Goal: Task Accomplishment & Management: Complete application form

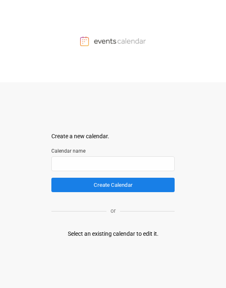
click at [95, 142] on div "Select an existing calendar to edit it." at bounding box center [113, 234] width 91 height 9
click at [95, 36] on img at bounding box center [113, 41] width 66 height 10
drag, startPoint x: 118, startPoint y: 150, endPoint x: 114, endPoint y: 110, distance: 40.1
click at [95, 142] on label "Calendar name" at bounding box center [112, 150] width 123 height 7
click at [172, 58] on div at bounding box center [113, 41] width 226 height 82
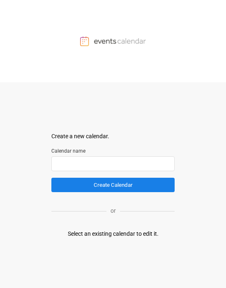
click at [105, 166] on input "text" at bounding box center [112, 163] width 123 height 15
click at [118, 228] on div "Select an existing calendar to edit it." at bounding box center [113, 234] width 91 height 9
click at [101, 163] on input "text" at bounding box center [112, 163] width 123 height 15
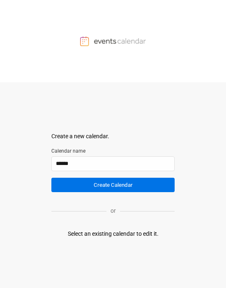
click at [109, 186] on button "Create Calendar" at bounding box center [112, 185] width 123 height 14
click at [139, 187] on button "Create Calendar" at bounding box center [112, 185] width 123 height 14
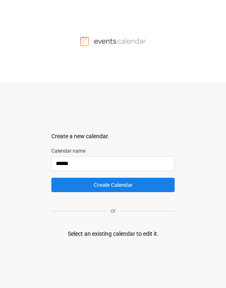
click at [79, 160] on input "******" at bounding box center [112, 163] width 123 height 15
click at [140, 59] on div at bounding box center [113, 41] width 226 height 82
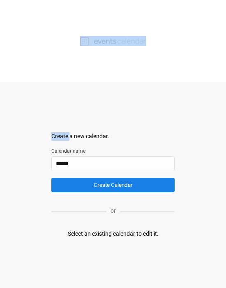
click at [140, 59] on div at bounding box center [113, 41] width 226 height 82
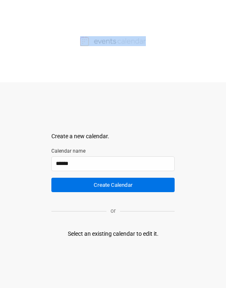
click at [133, 183] on button "Create Calendar" at bounding box center [112, 185] width 123 height 14
drag, startPoint x: 138, startPoint y: 174, endPoint x: 142, endPoint y: 183, distance: 10.0
click at [141, 178] on form "Create a new calendar. Select a container to insert the calendar into. Calendar…" at bounding box center [112, 162] width 123 height 60
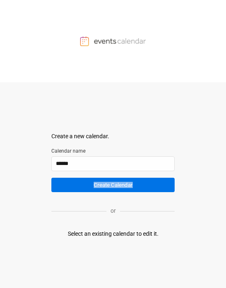
click at [142, 184] on button "Create Calendar" at bounding box center [112, 185] width 123 height 14
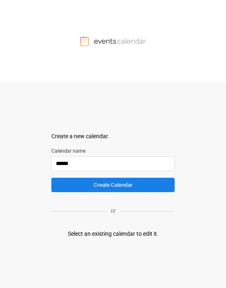
click at [69, 157] on input "******" at bounding box center [112, 163] width 123 height 15
click at [81, 159] on input "******" at bounding box center [112, 163] width 123 height 15
type input "**********"
click at [51, 178] on button "Create Calendar" at bounding box center [112, 185] width 123 height 14
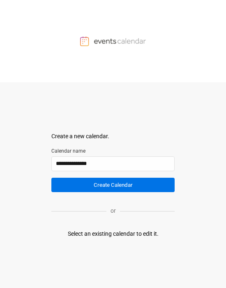
click at [101, 186] on button "Create Calendar" at bounding box center [112, 185] width 123 height 14
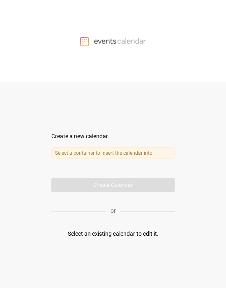
click at [119, 154] on label "Select a container to insert the calendar into." at bounding box center [112, 153] width 123 height 12
drag, startPoint x: 148, startPoint y: 179, endPoint x: 178, endPoint y: 167, distance: 32.7
click at [177, 180] on body "Create a new calendar. Select a container to insert the calendar into. Calendar…" at bounding box center [113, 144] width 226 height 288
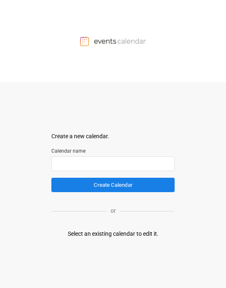
click at [84, 158] on input "text" at bounding box center [112, 163] width 123 height 15
type input "*"
type input "**********"
click at [51, 178] on button "Create Calendar" at bounding box center [112, 185] width 123 height 14
click at [130, 234] on div "Select an existing calendar to edit it." at bounding box center [113, 234] width 91 height 9
